Goal: Task Accomplishment & Management: Manage account settings

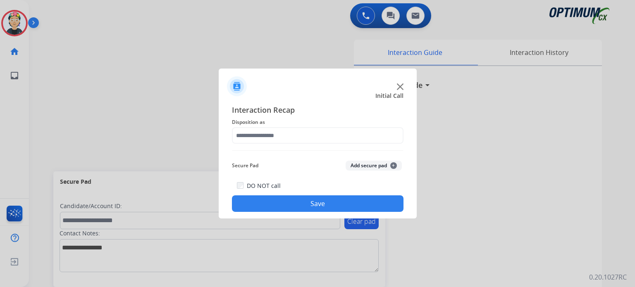
click at [402, 86] on img at bounding box center [400, 87] width 7 height 7
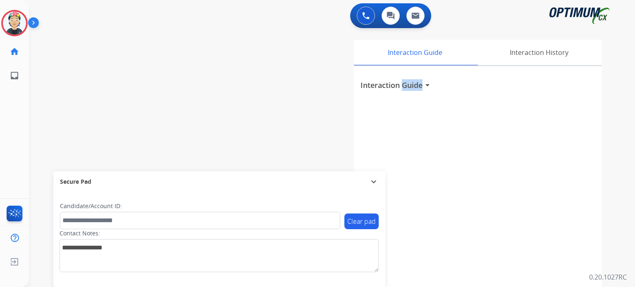
click at [402, 86] on h3 "Interaction Guide" at bounding box center [392, 85] width 62 height 12
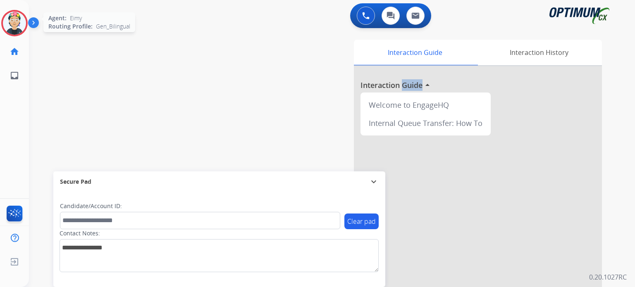
click at [13, 14] on img at bounding box center [14, 23] width 23 height 23
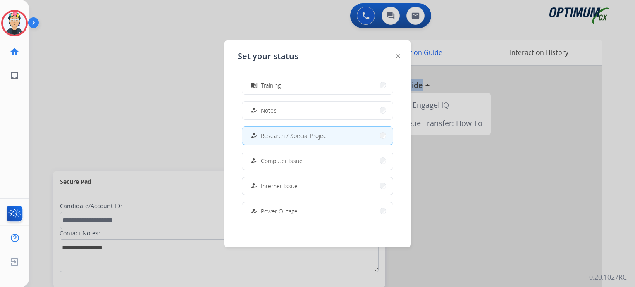
scroll to position [206, 0]
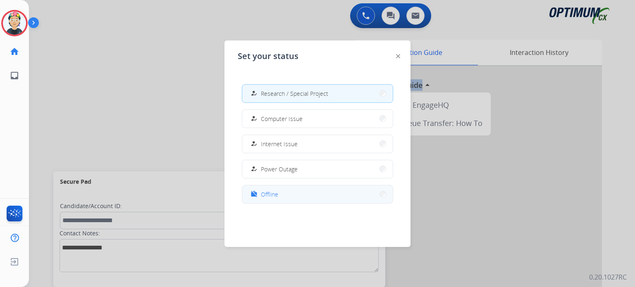
click at [289, 192] on button "work_off Offline" at bounding box center [317, 195] width 151 height 18
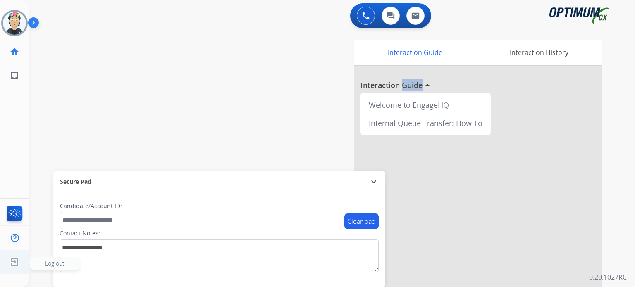
click at [13, 266] on img at bounding box center [14, 262] width 15 height 16
click at [50, 263] on span "Log out" at bounding box center [54, 264] width 19 height 8
